Goal: Task Accomplishment & Management: Use online tool/utility

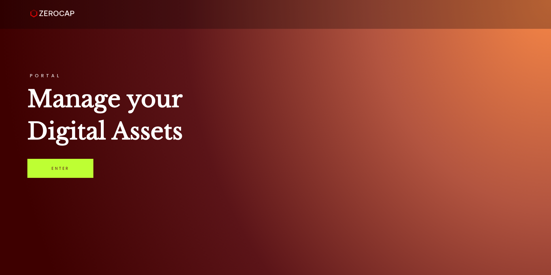
click at [47, 174] on link "Enter" at bounding box center [60, 168] width 66 height 19
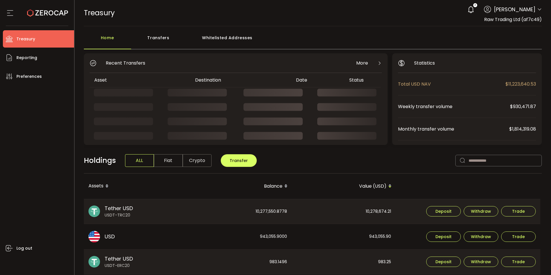
click at [163, 39] on div "Transfers" at bounding box center [158, 40] width 55 height 17
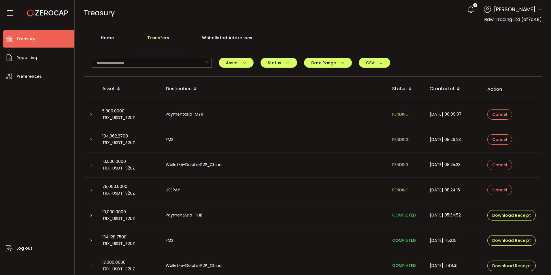
click at [104, 36] on div "Home" at bounding box center [107, 40] width 47 height 17
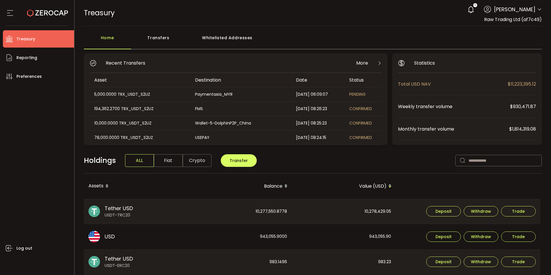
click at [289, 39] on div "Home Transfers Whitelisted Addresses" at bounding box center [313, 40] width 458 height 17
click at [501, 38] on div "Home Transfers Whitelisted Addresses" at bounding box center [313, 40] width 458 height 17
click at [284, 32] on div "Home Transfers Whitelisted Addresses" at bounding box center [313, 40] width 458 height 17
click at [332, 22] on div "TREASURY Buy Power $0.00 USD Treasury Treasury Your verification is pending 4 C…" at bounding box center [313, 13] width 458 height 26
click at [284, 43] on div "Home Transfers Whitelisted Addresses" at bounding box center [313, 40] width 458 height 17
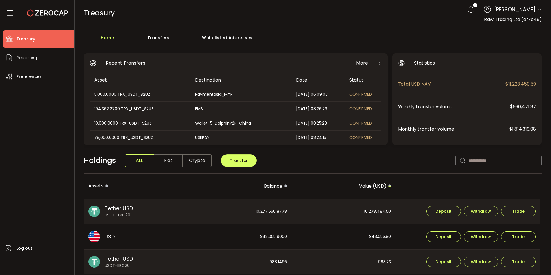
click at [359, 29] on main "Home Transfers Whitelisted Addresses Recent Transfers More Asset Destination Da…" at bounding box center [313, 251] width 477 height 451
click at [159, 36] on div "Transfers" at bounding box center [158, 40] width 55 height 17
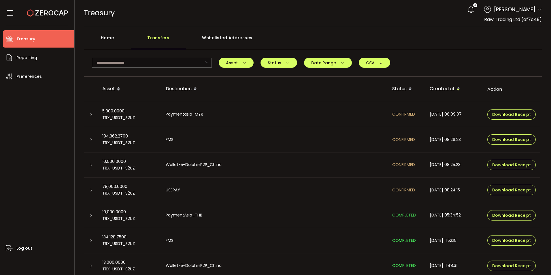
click at [261, 37] on div "Whitelisted Addresses" at bounding box center [227, 40] width 83 height 17
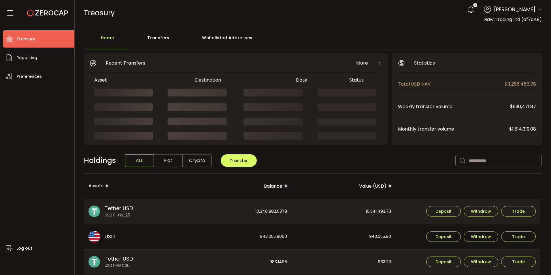
click at [157, 39] on div "Transfers" at bounding box center [158, 40] width 55 height 17
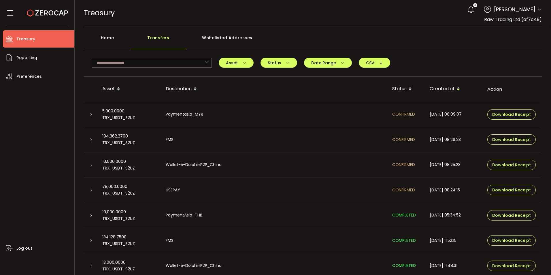
click at [307, 17] on div "TREASURY Buy Power $0.00 USD Treasury Treasury Your verification is pending 4 […" at bounding box center [313, 13] width 458 height 26
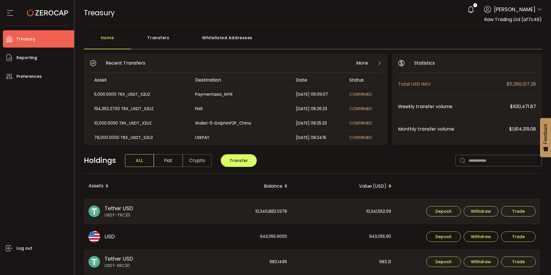
click at [352, 36] on div "Home Transfers Whitelisted Addresses" at bounding box center [313, 40] width 458 height 17
click at [156, 40] on div "Transfers" at bounding box center [158, 40] width 55 height 17
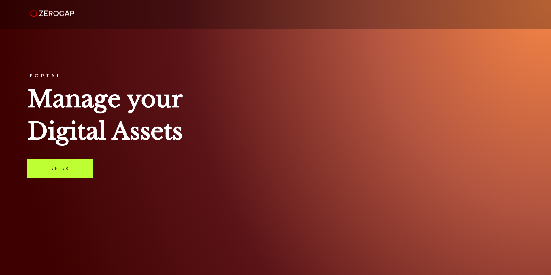
click at [64, 164] on link "Enter" at bounding box center [60, 168] width 66 height 19
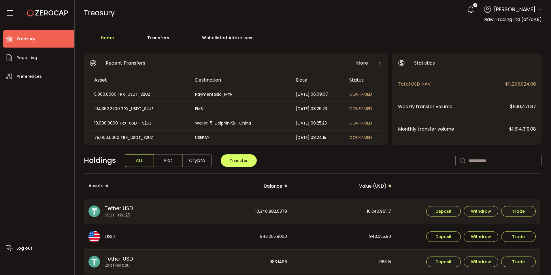
click at [315, 11] on div "TREASURY Buy Power $0.00 USD Treasury Treasury Your verification is pending 4 […" at bounding box center [313, 13] width 458 height 26
click at [380, 24] on div "TREASURY Buy Power $0.00 USD Treasury Treasury Your verification is pending 0 […" at bounding box center [313, 13] width 458 height 26
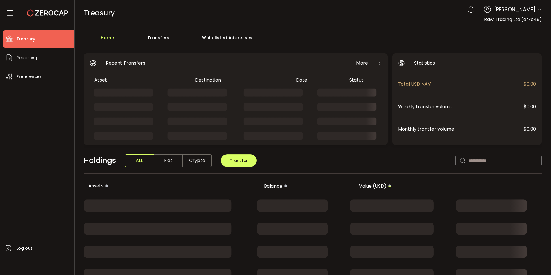
click at [158, 39] on div "Transfers" at bounding box center [158, 40] width 55 height 17
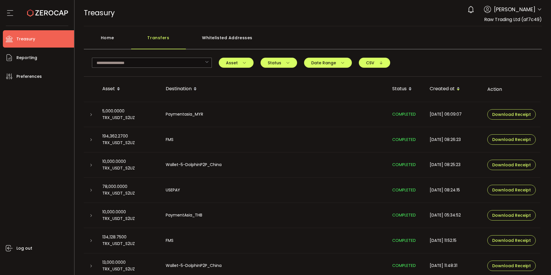
click at [87, 115] on div at bounding box center [91, 115] width 14 height 6
click at [91, 114] on icon at bounding box center [90, 114] width 3 height 3
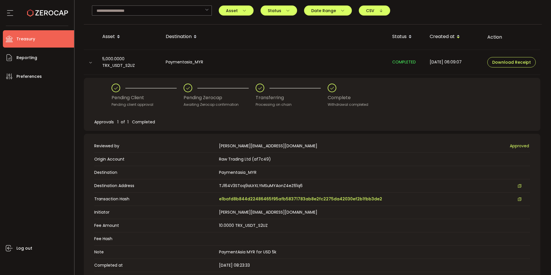
scroll to position [115, 0]
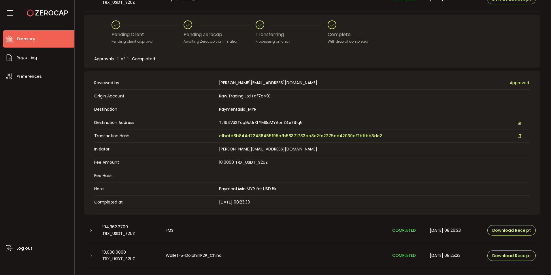
click at [241, 136] on span "e1bafd8b844d22486465f95afb58371783ab8e2fc2275da42030ef2b1fbb3de2" at bounding box center [300, 136] width 163 height 6
